Goal: Transaction & Acquisition: Purchase product/service

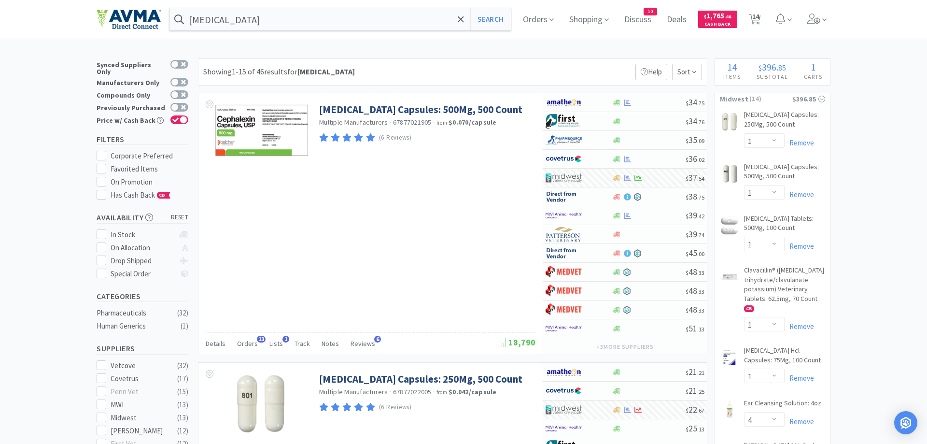
select select "1"
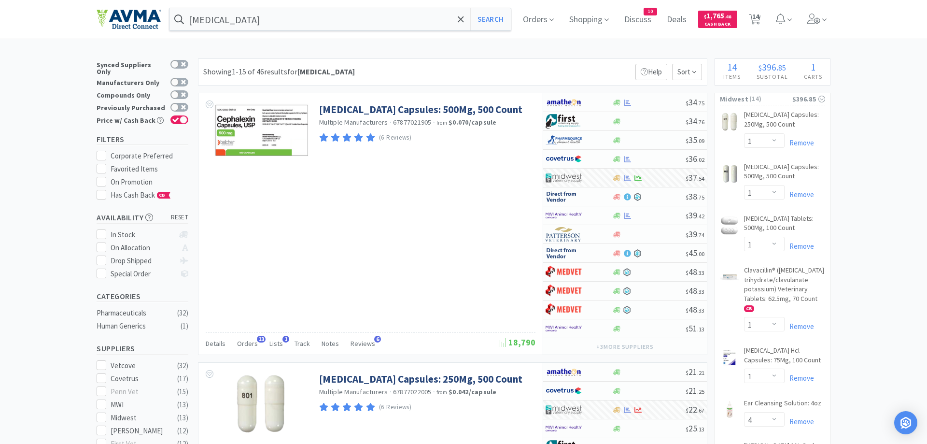
select select "4"
select select "1"
select select "2"
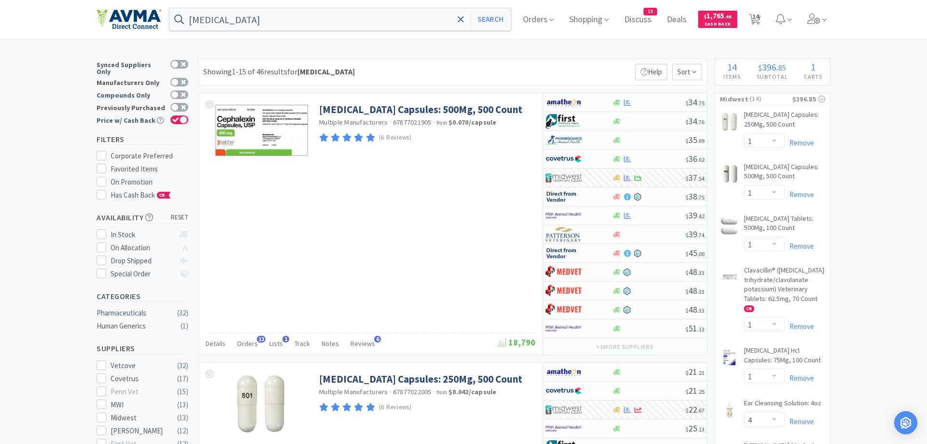
select select "4"
select select "3"
select select "4"
select select "1"
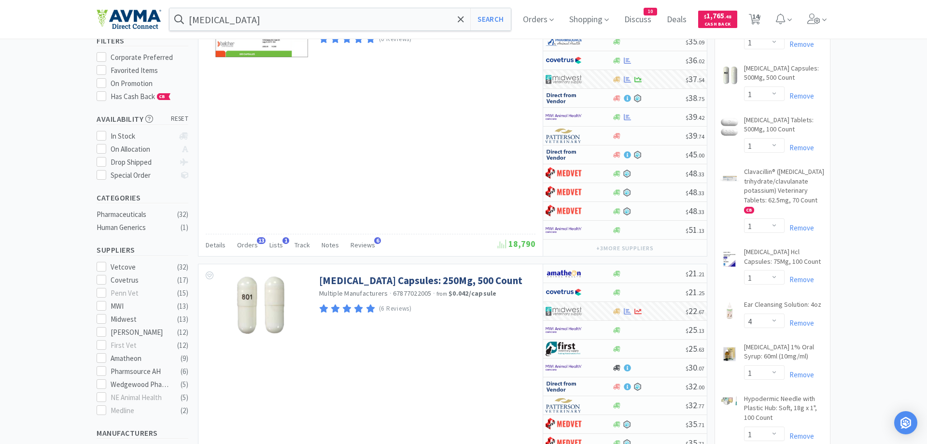
scroll to position [99, 0]
click at [319, 23] on input "[MEDICAL_DATA]" at bounding box center [340, 19] width 341 height 22
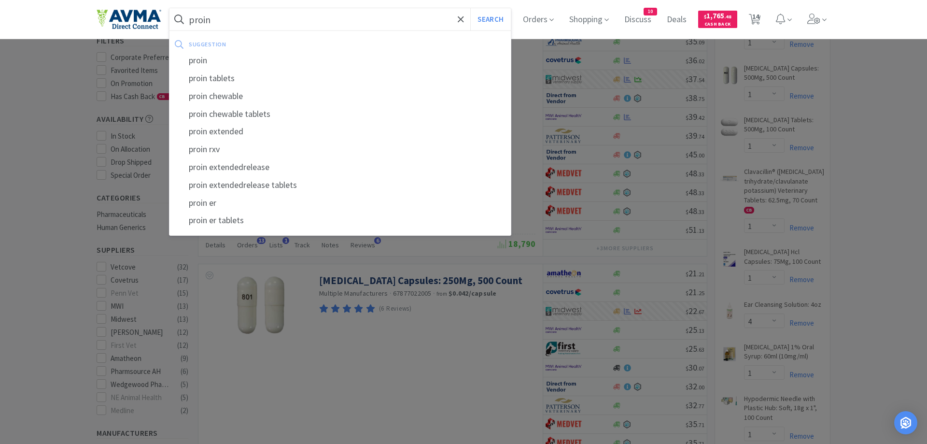
type input "proin"
click at [470, 8] on button "Search" at bounding box center [490, 19] width 40 height 22
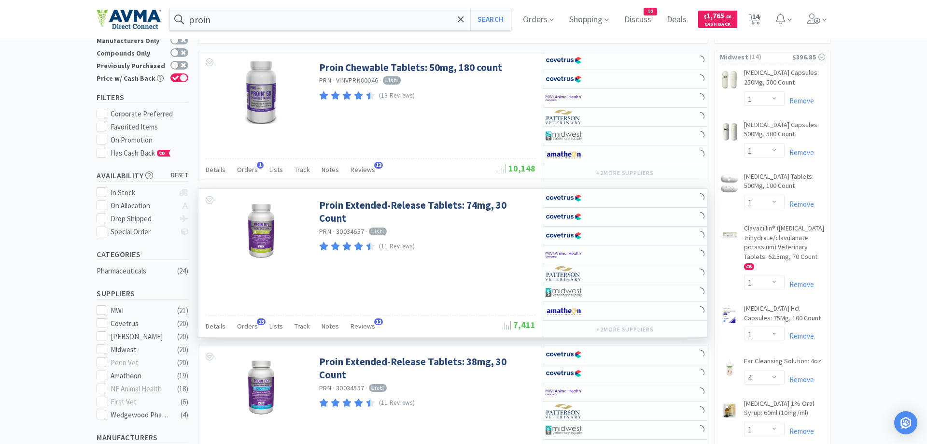
scroll to position [99, 0]
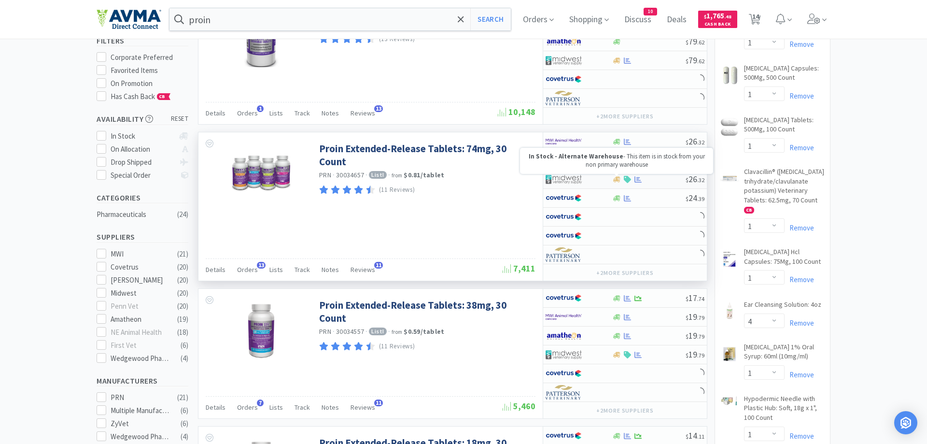
click at [619, 181] on icon at bounding box center [616, 179] width 7 height 6
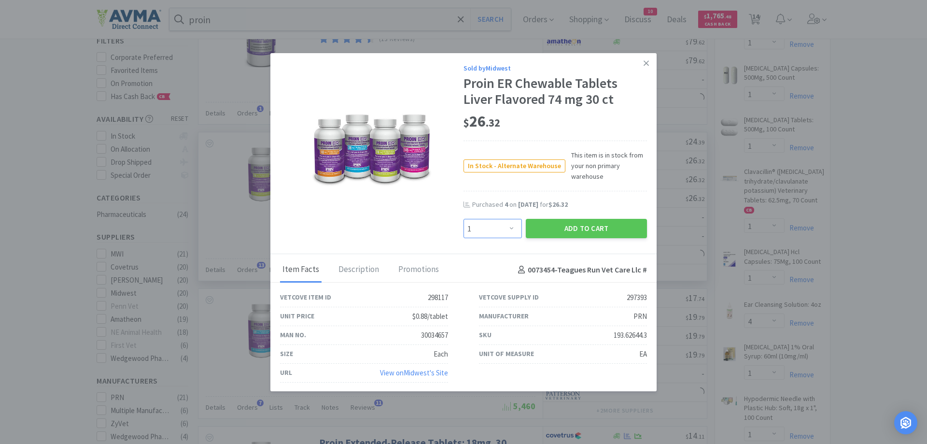
click at [464, 219] on select "Enter Quantity 1 2 3 4 5 6 7 8 9 10 11 12 13 14 15 16 17 18 19 20 Enter Quantity" at bounding box center [493, 228] width 58 height 19
select select "2"
click option "2" at bounding box center [0, 0] width 0 height 0
click at [565, 230] on button "Add to Cart" at bounding box center [586, 228] width 121 height 19
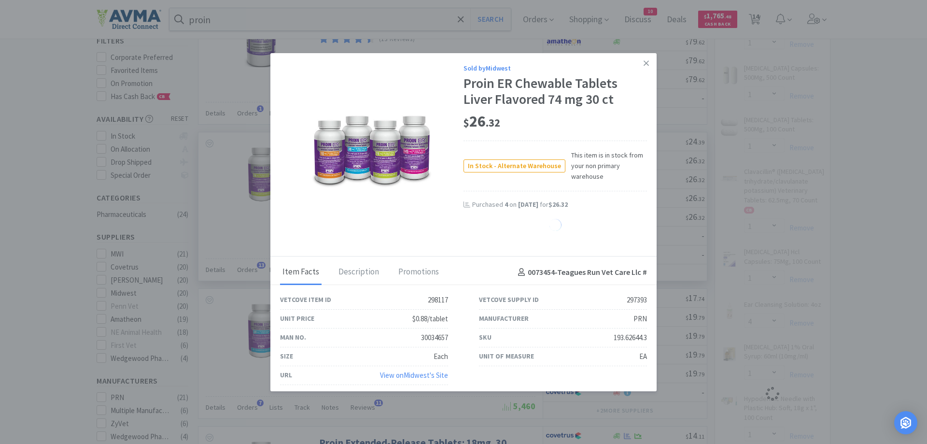
select select "2"
